Goal: Transaction & Acquisition: Download file/media

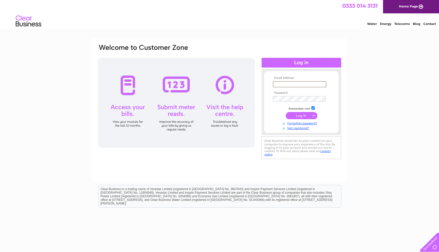
click at [301, 85] on input "text" at bounding box center [299, 84] width 53 height 6
type input "[EMAIL_ADDRESS][DOMAIN_NAME]"
click at [307, 117] on input "submit" at bounding box center [302, 115] width 32 height 7
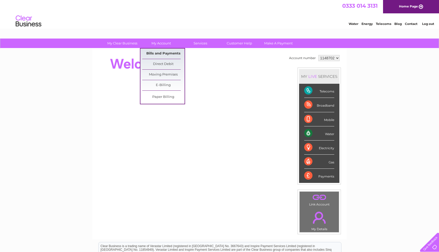
click at [162, 53] on link "Bills and Payments" at bounding box center [163, 53] width 42 height 10
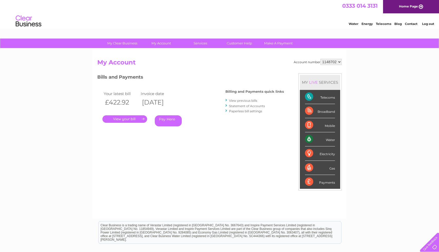
click at [132, 121] on link "." at bounding box center [124, 118] width 45 height 7
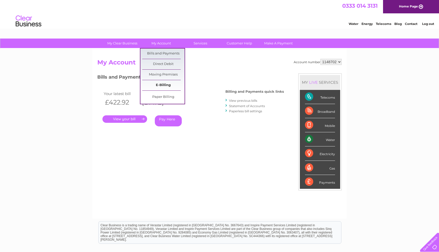
click at [166, 84] on link "E-Billing" at bounding box center [163, 85] width 42 height 10
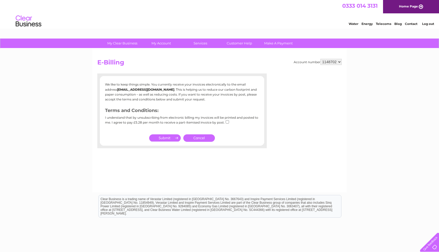
click at [205, 137] on link "Cancel" at bounding box center [199, 137] width 32 height 7
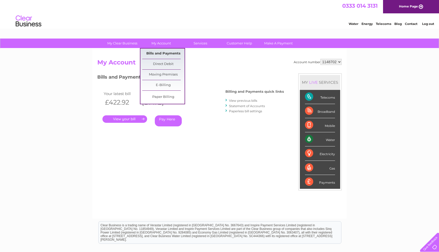
click at [170, 54] on link "Bills and Payments" at bounding box center [163, 53] width 42 height 10
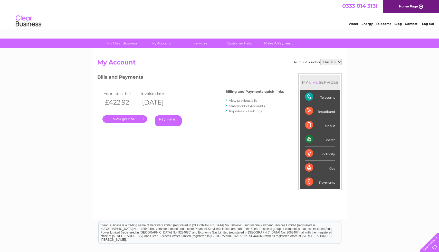
click at [250, 101] on link "View previous bills" at bounding box center [243, 101] width 28 height 4
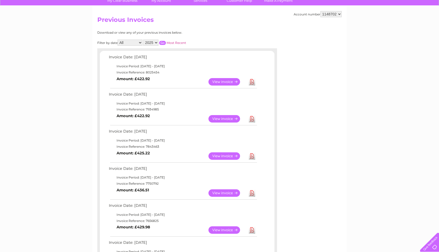
scroll to position [42, 0]
click at [229, 154] on link "View" at bounding box center [227, 155] width 38 height 7
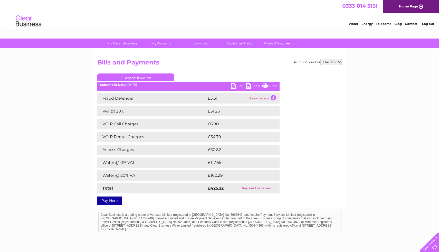
click at [239, 88] on link "PDF" at bounding box center [238, 86] width 15 height 7
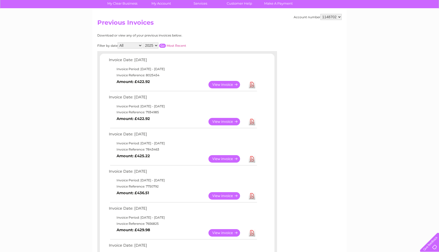
click at [227, 121] on link "View" at bounding box center [227, 121] width 38 height 7
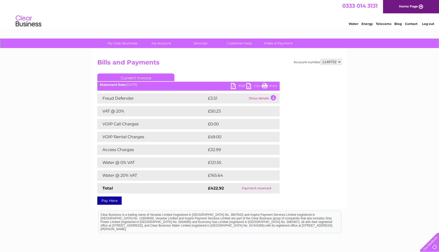
click at [240, 86] on link "PDF" at bounding box center [238, 86] width 15 height 7
